Goal: Check status: Check status

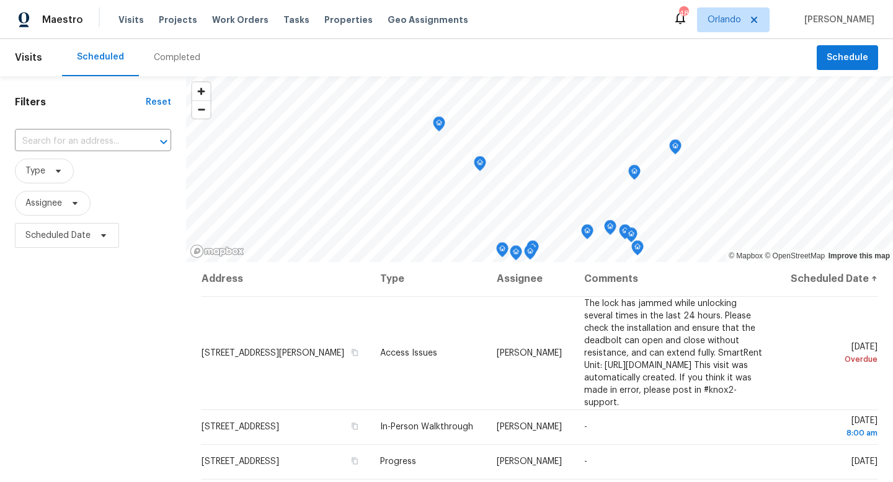
click at [175, 63] on div "Completed" at bounding box center [177, 57] width 47 height 12
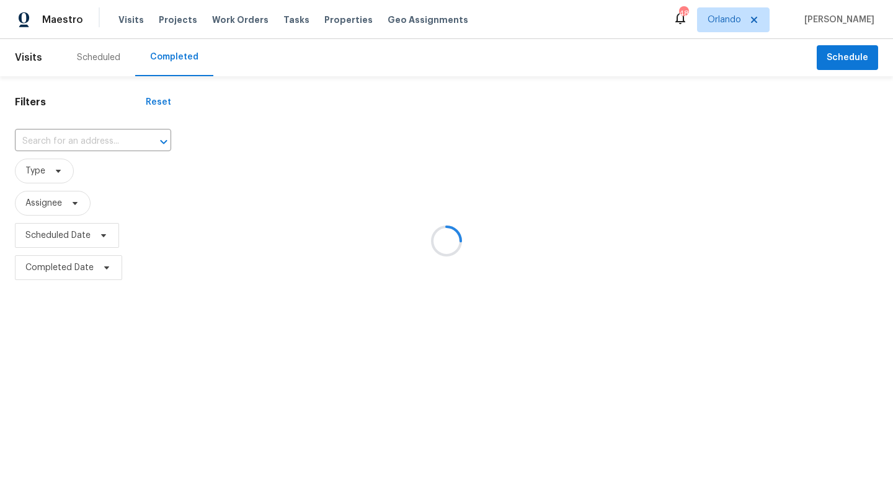
click at [60, 137] on div at bounding box center [446, 241] width 893 height 482
click at [60, 137] on input "text" at bounding box center [76, 141] width 122 height 19
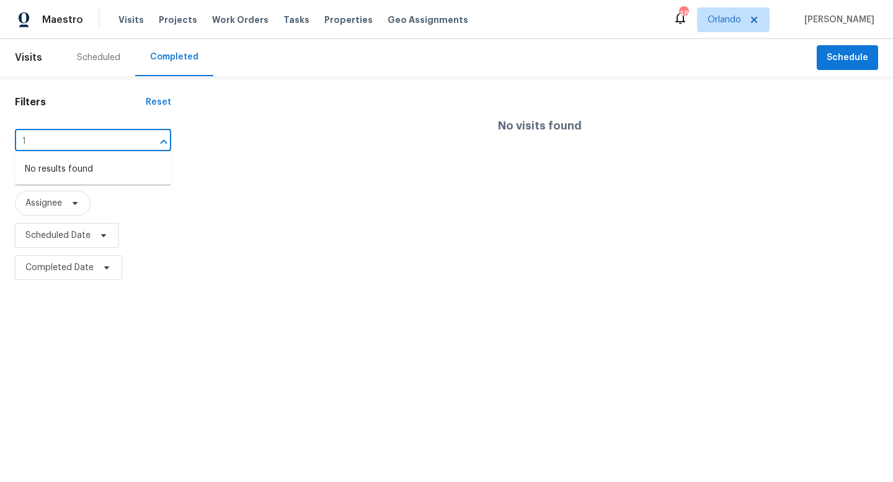
type input "1"
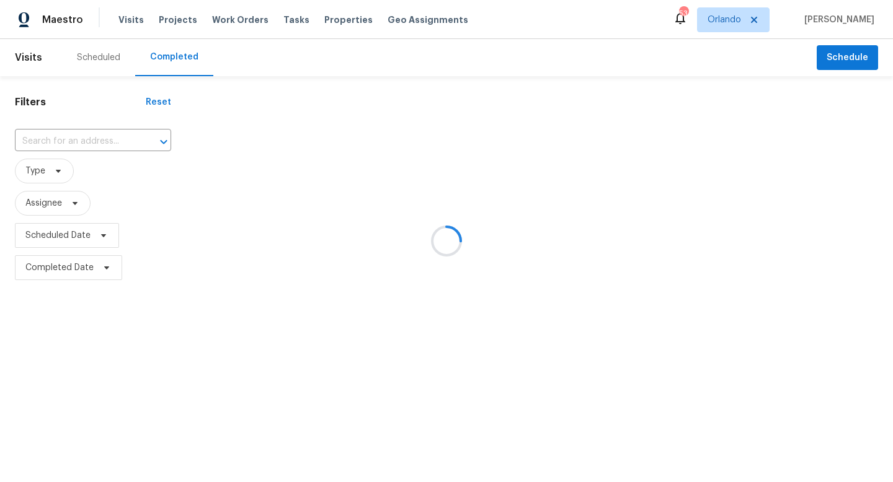
click at [58, 161] on div at bounding box center [446, 241] width 893 height 482
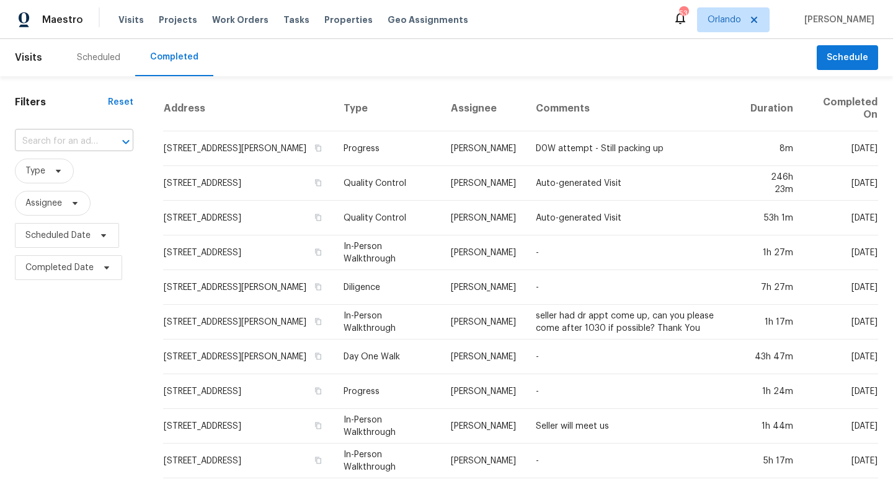
click at [63, 144] on input "text" at bounding box center [57, 141] width 84 height 19
type input "1172"
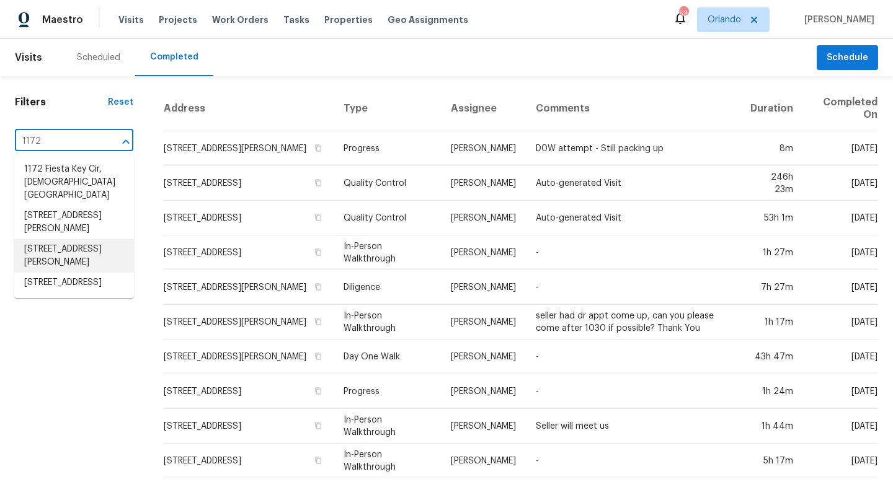
click at [62, 239] on li "[STREET_ADDRESS][PERSON_NAME]" at bounding box center [74, 255] width 120 height 33
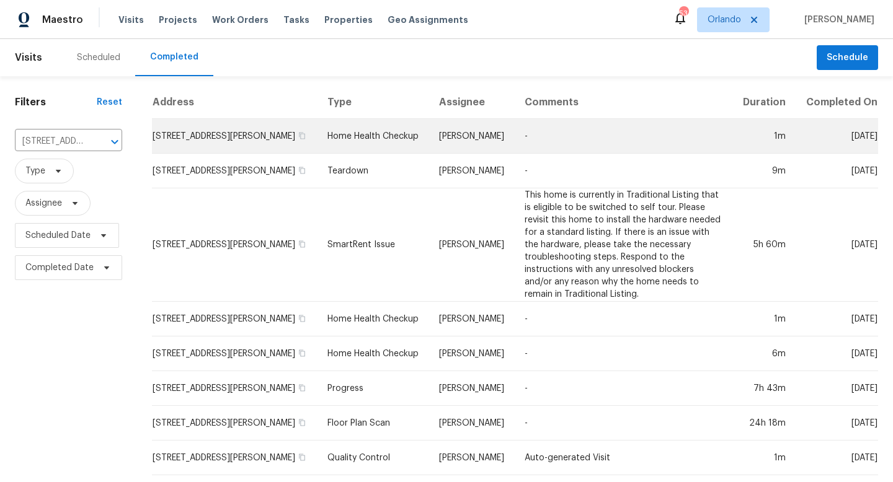
click at [360, 133] on td "Home Health Checkup" at bounding box center [373, 136] width 112 height 35
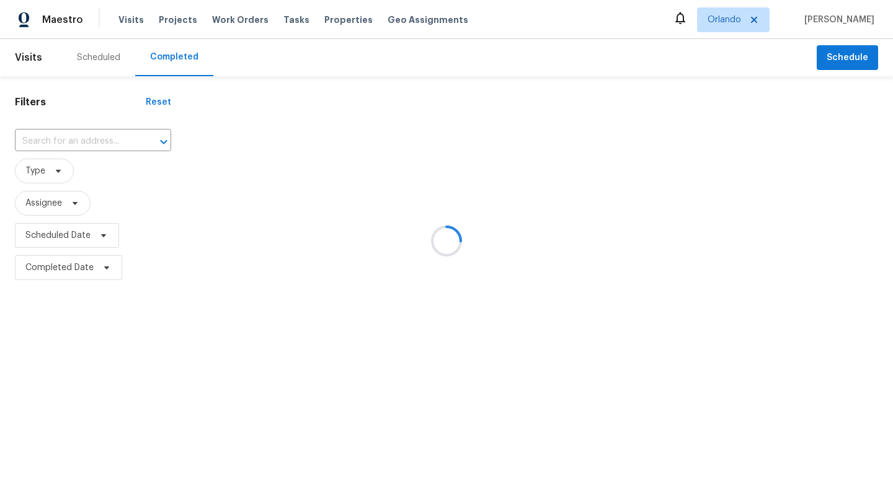
click at [68, 147] on div at bounding box center [446, 241] width 893 height 482
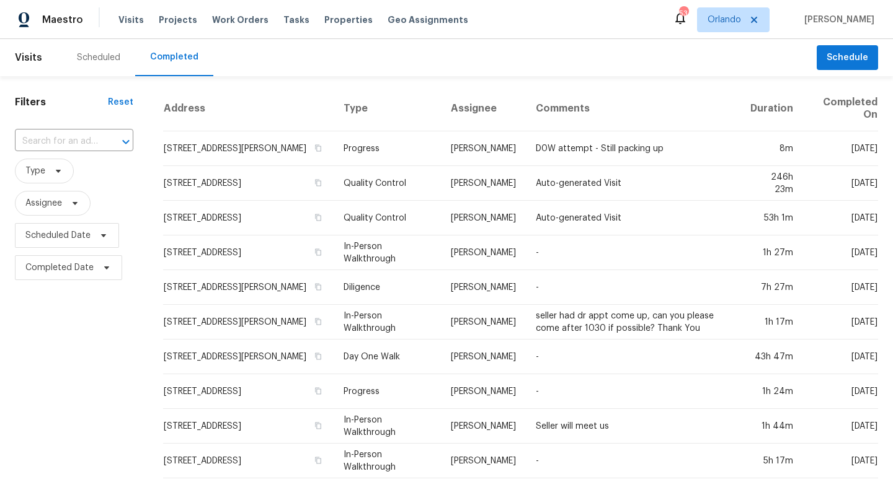
click at [70, 143] on input "text" at bounding box center [57, 141] width 84 height 19
type input "1172"
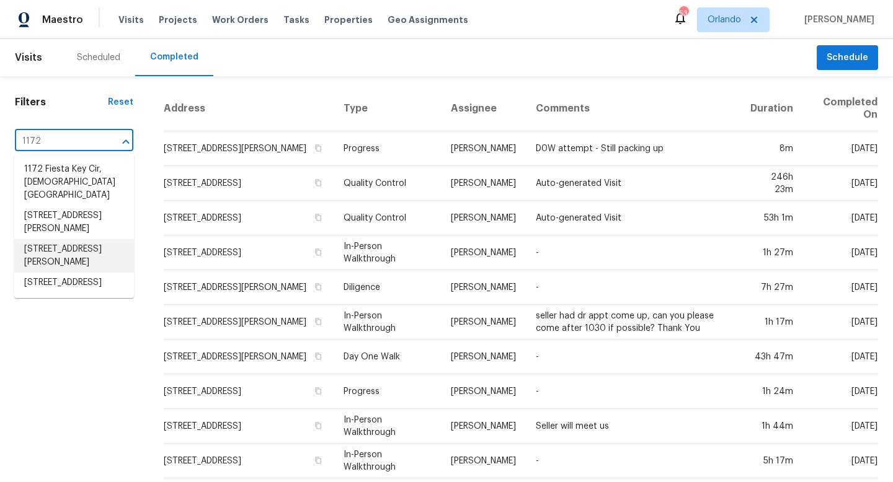
click at [68, 239] on li "[STREET_ADDRESS][PERSON_NAME]" at bounding box center [74, 255] width 120 height 33
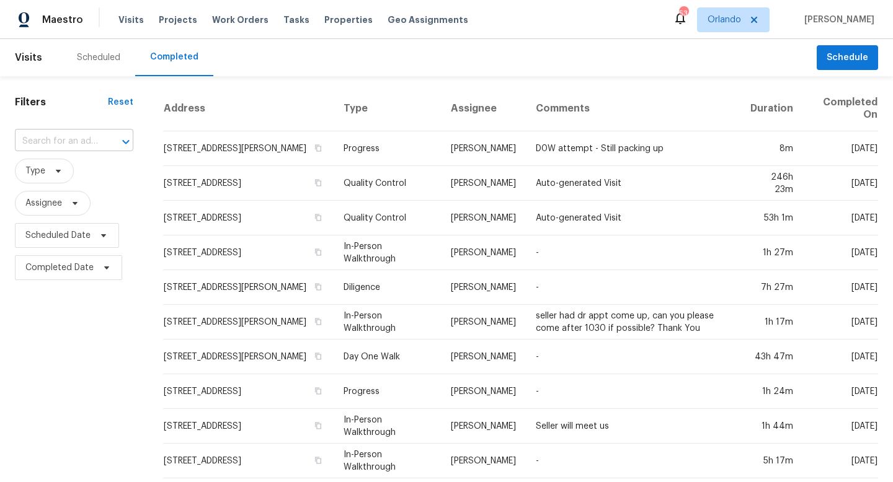
click at [74, 142] on input "text" at bounding box center [57, 141] width 84 height 19
type input "1172"
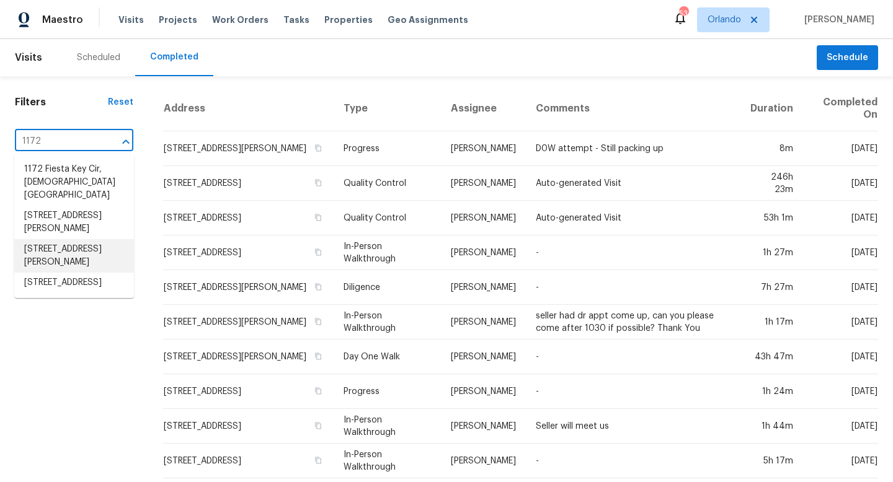
click at [71, 242] on li "[STREET_ADDRESS][PERSON_NAME]" at bounding box center [74, 255] width 120 height 33
